Goal: Navigation & Orientation: Find specific page/section

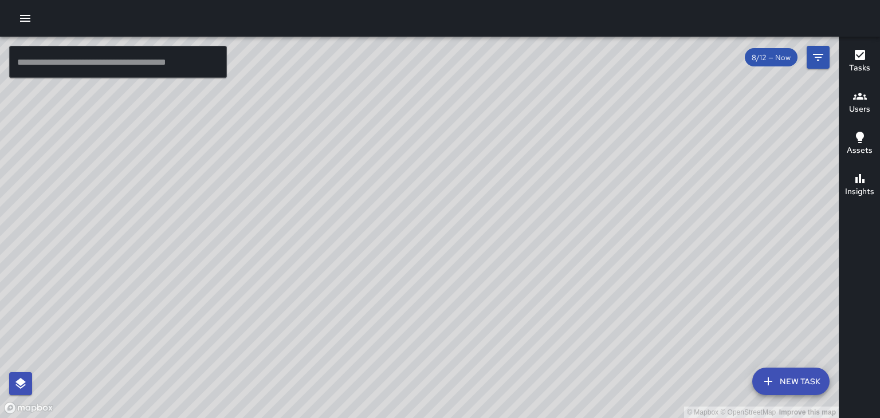
click at [128, 52] on input "text" at bounding box center [118, 62] width 218 height 32
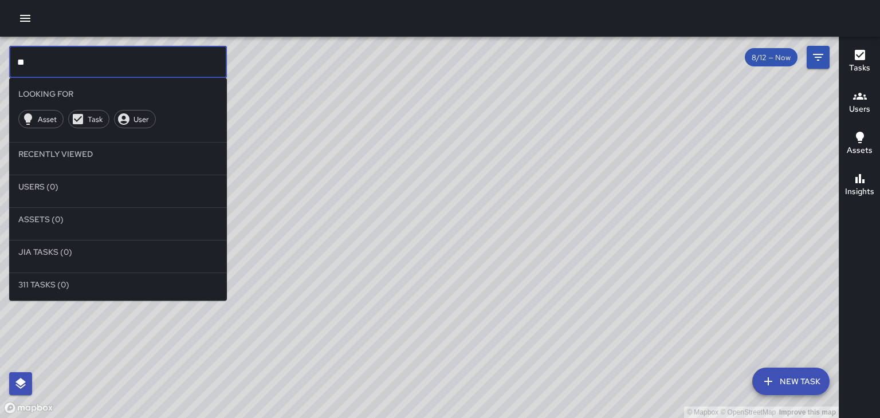
type input "*"
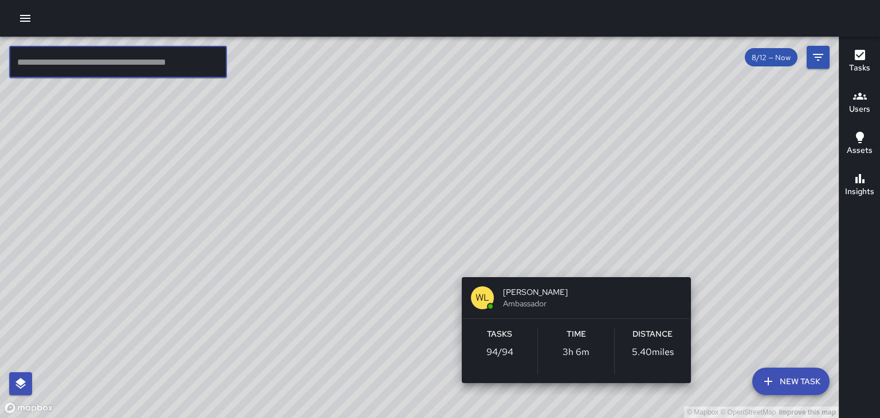
click at [362, 263] on div "© Mapbox © OpenStreetMap Improve this map [PERSON_NAME] Ambassador Tasks 94 / 9…" at bounding box center [419, 227] width 838 height 381
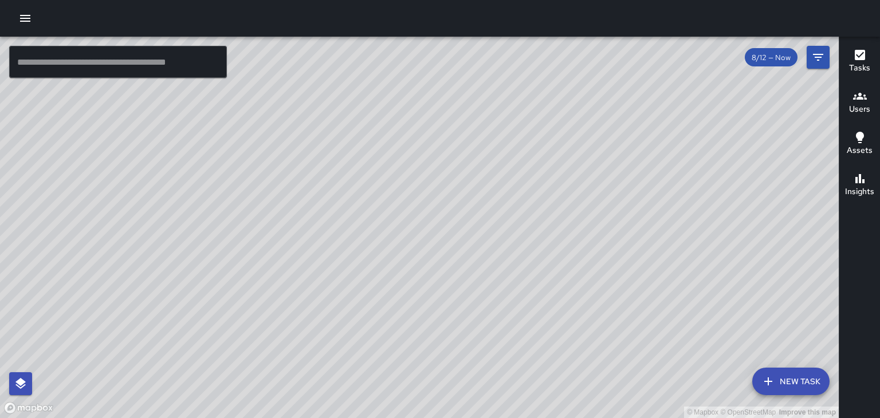
click at [18, 14] on button "button" at bounding box center [25, 18] width 23 height 23
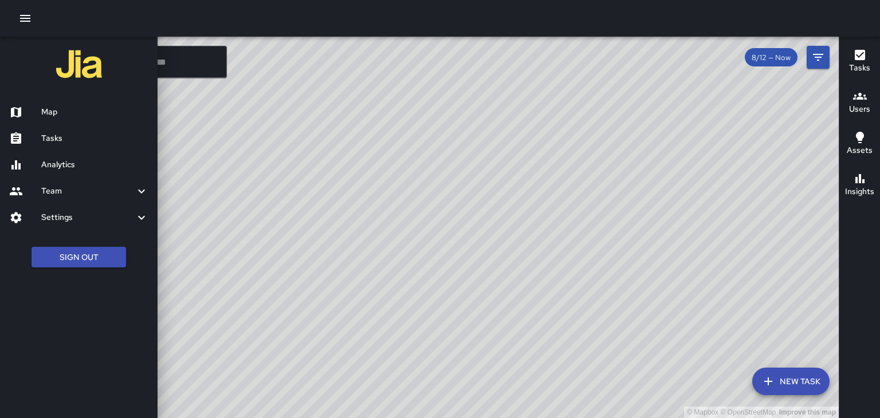
click at [48, 192] on h6 "Team" at bounding box center [87, 191] width 93 height 13
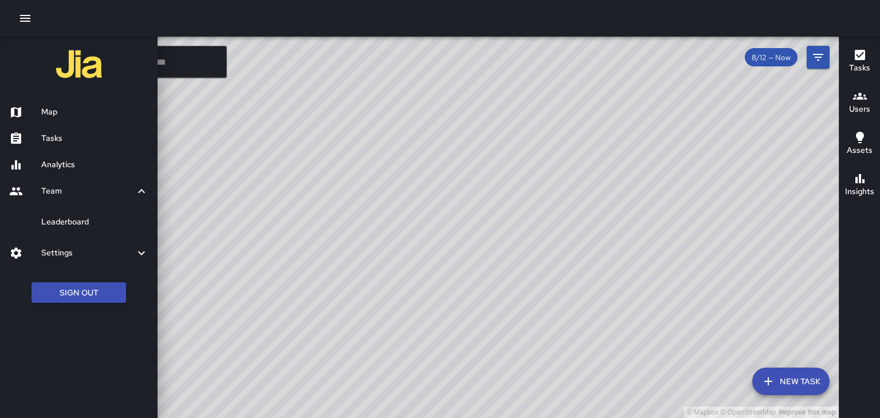
click at [51, 226] on h6 "Leaderboard" at bounding box center [94, 222] width 107 height 13
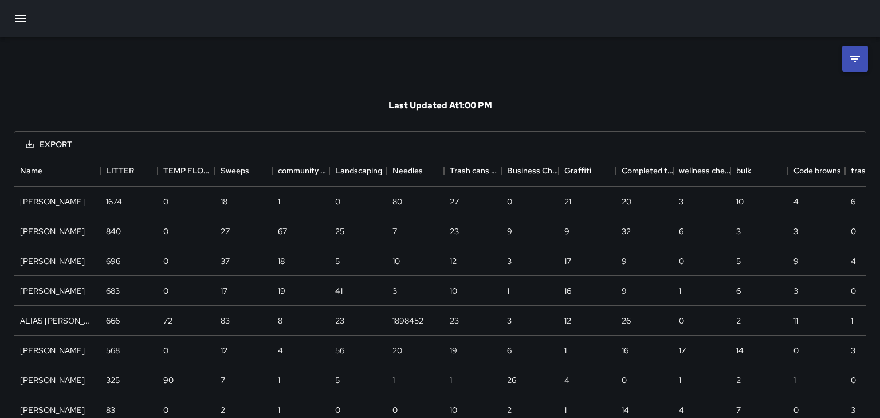
click at [857, 58] on icon at bounding box center [854, 59] width 10 height 7
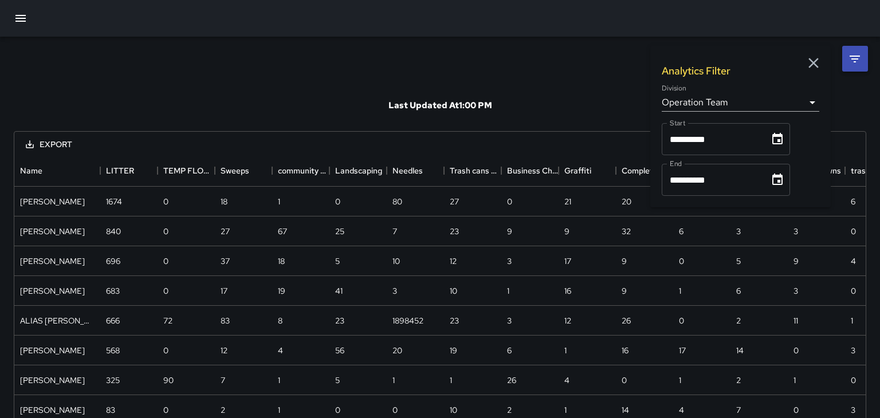
click at [526, 98] on div "Last Updated At 1:00 PM" at bounding box center [440, 106] width 852 height 52
click at [816, 60] on icon "button" at bounding box center [813, 63] width 10 height 10
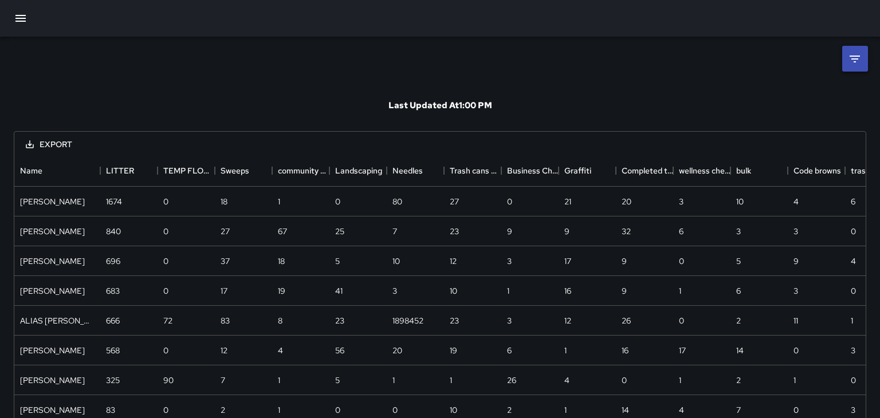
click at [855, 57] on icon at bounding box center [855, 59] width 14 height 14
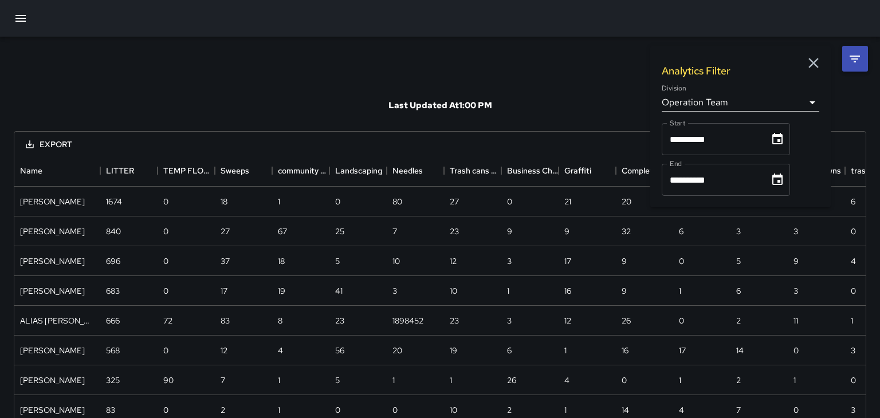
click at [855, 57] on icon at bounding box center [855, 59] width 14 height 14
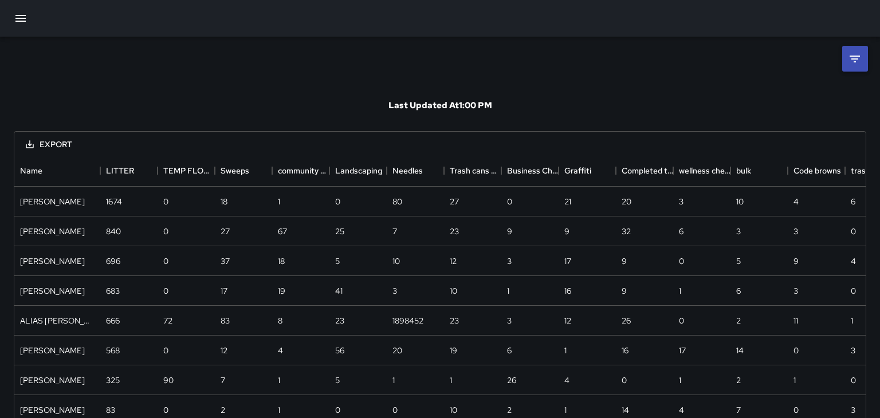
click at [420, 39] on div "Last Updated At 1:00 PM Export Name LITTER TEMP FLOWER BASKET WATERING FIX ASSE…" at bounding box center [440, 268] width 880 height 463
click at [19, 22] on icon "button" at bounding box center [21, 18] width 14 height 14
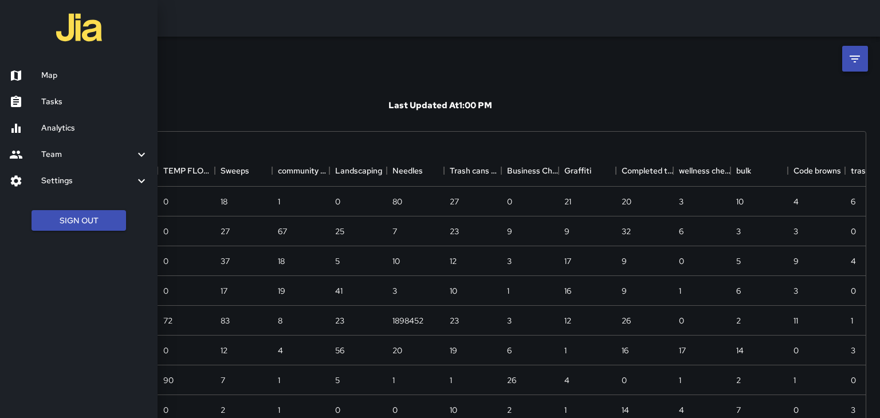
click at [207, 83] on div at bounding box center [440, 209] width 880 height 418
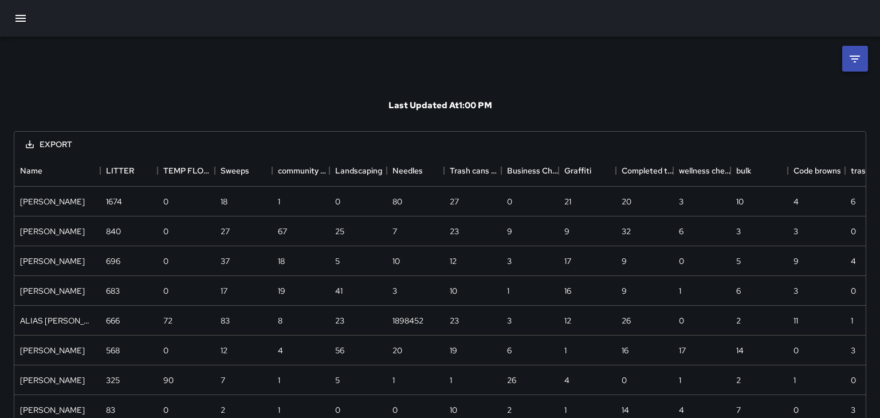
click at [14, 27] on button "button" at bounding box center [20, 18] width 27 height 27
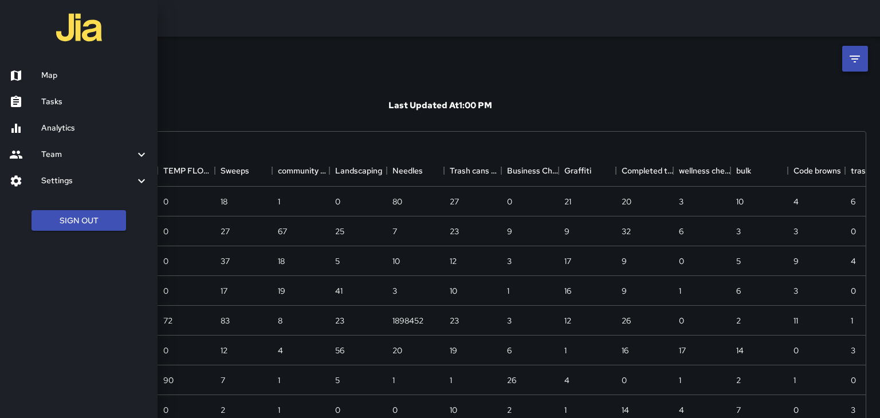
click at [53, 131] on h6 "Analytics" at bounding box center [94, 128] width 107 height 13
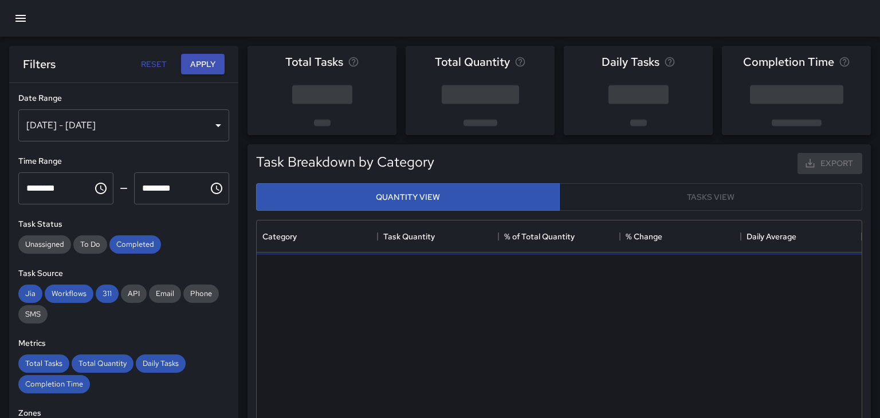
click at [25, 20] on icon "button" at bounding box center [21, 18] width 14 height 14
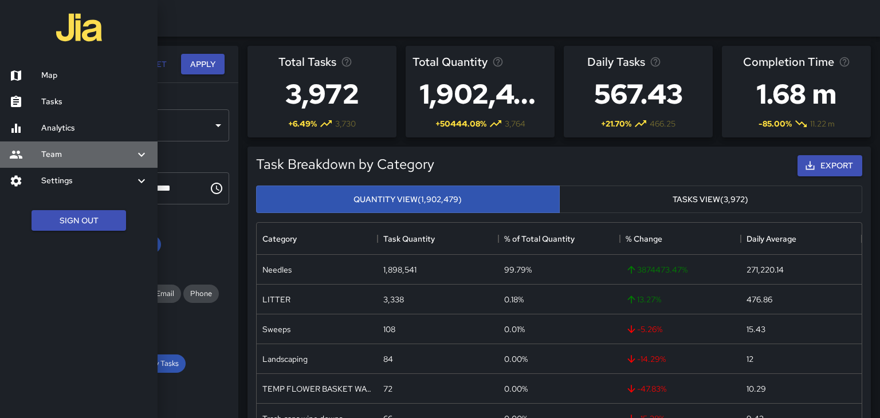
click at [46, 156] on h6 "Team" at bounding box center [87, 154] width 93 height 13
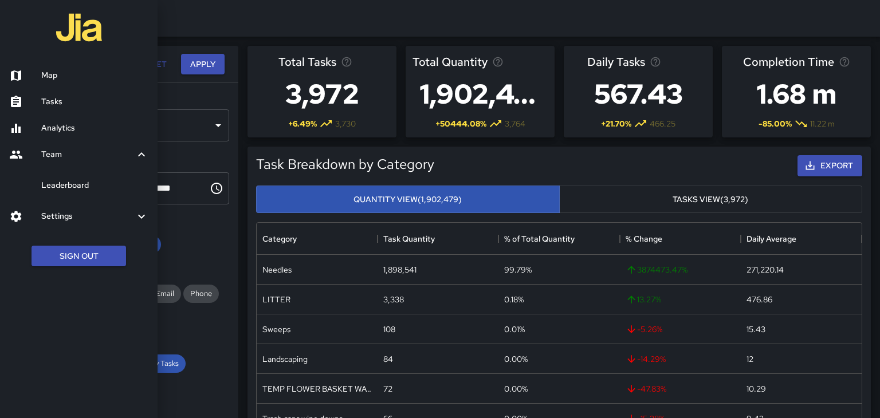
click at [55, 186] on h6 "Leaderboard" at bounding box center [94, 185] width 107 height 13
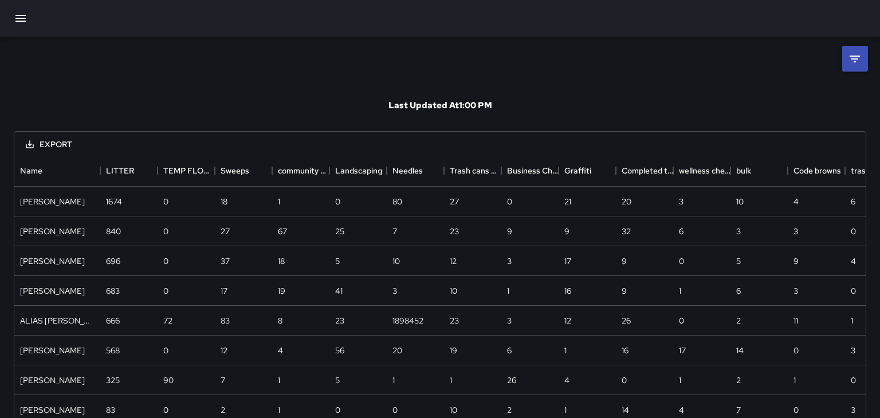
scroll to position [300, 851]
click at [21, 27] on button "button" at bounding box center [20, 18] width 27 height 27
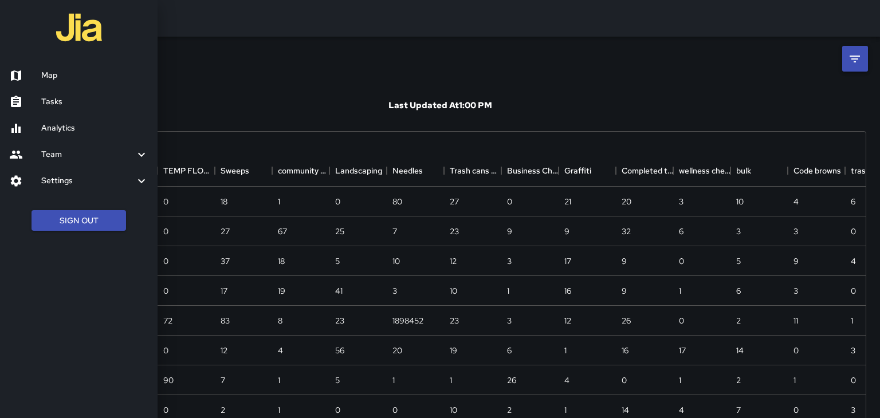
click at [49, 77] on h6 "Map" at bounding box center [94, 75] width 107 height 13
